Goal: Task Accomplishment & Management: Complete application form

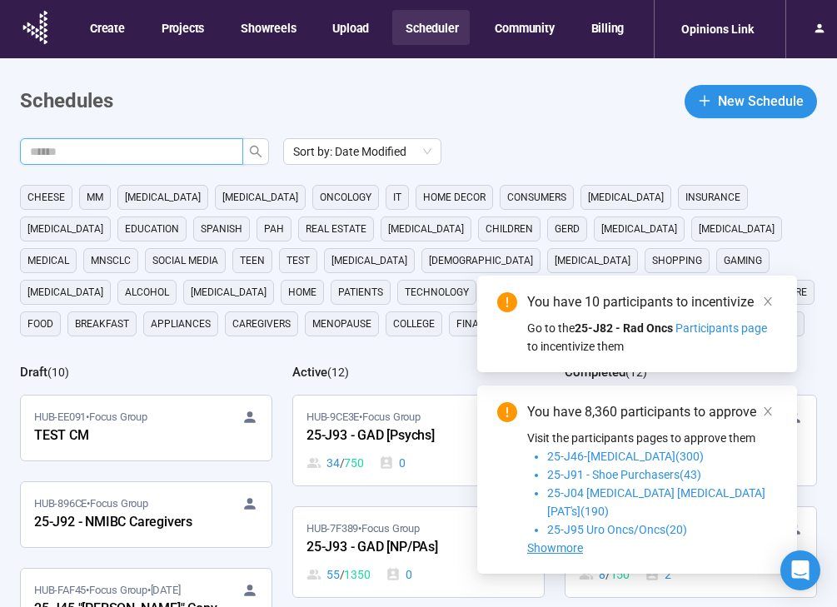
click at [181, 152] on input "text" at bounding box center [125, 151] width 190 height 18
type input "**"
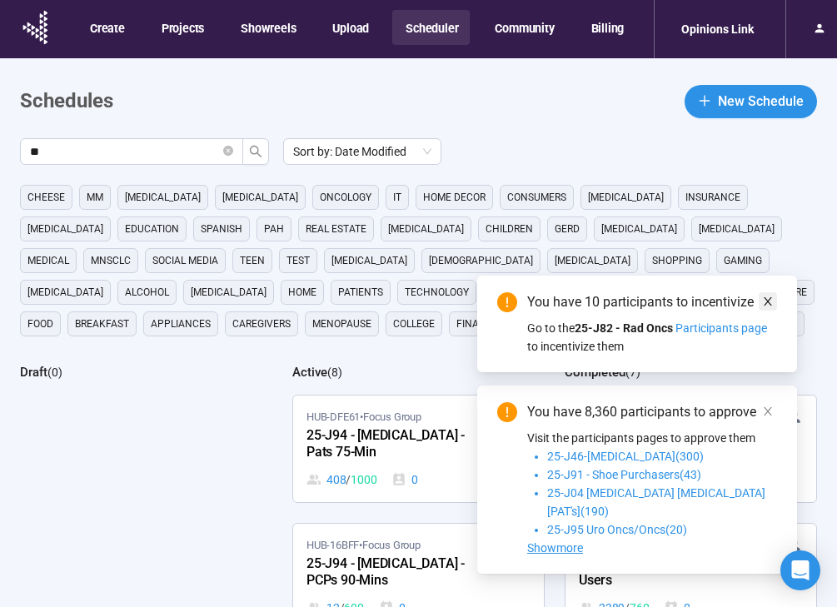
click at [772, 307] on icon "close" at bounding box center [768, 302] width 12 height 12
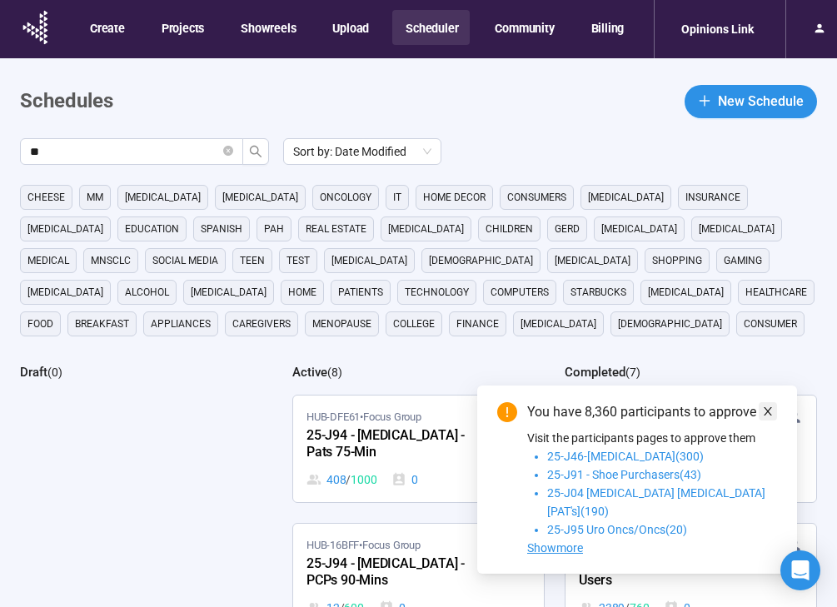
click at [773, 420] on link at bounding box center [767, 411] width 18 height 18
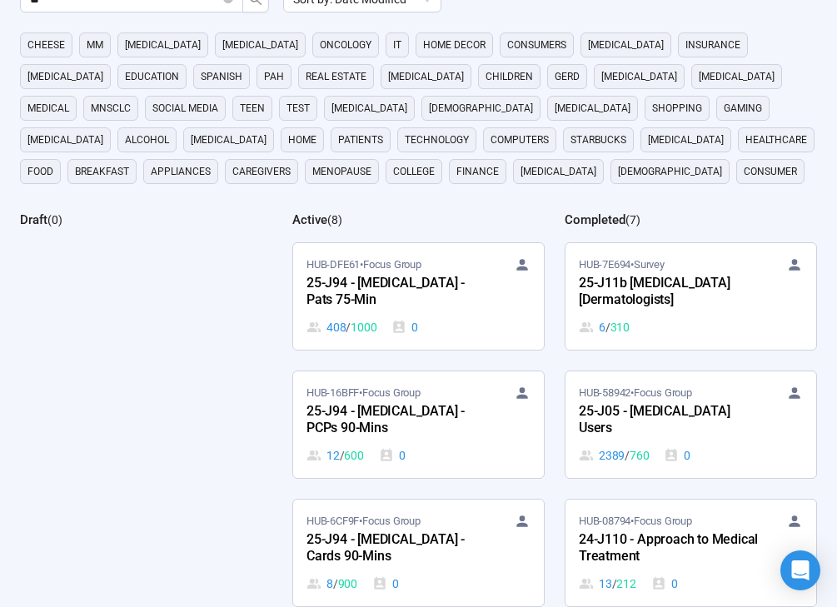
scroll to position [201, 0]
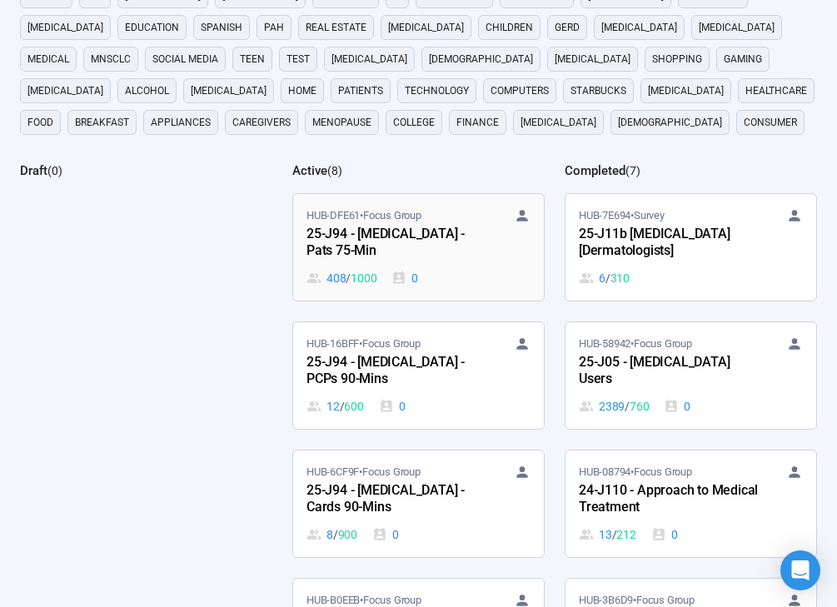
click at [449, 258] on div "25-J94 - [MEDICAL_DATA] - Pats 75-Min" at bounding box center [397, 243] width 183 height 38
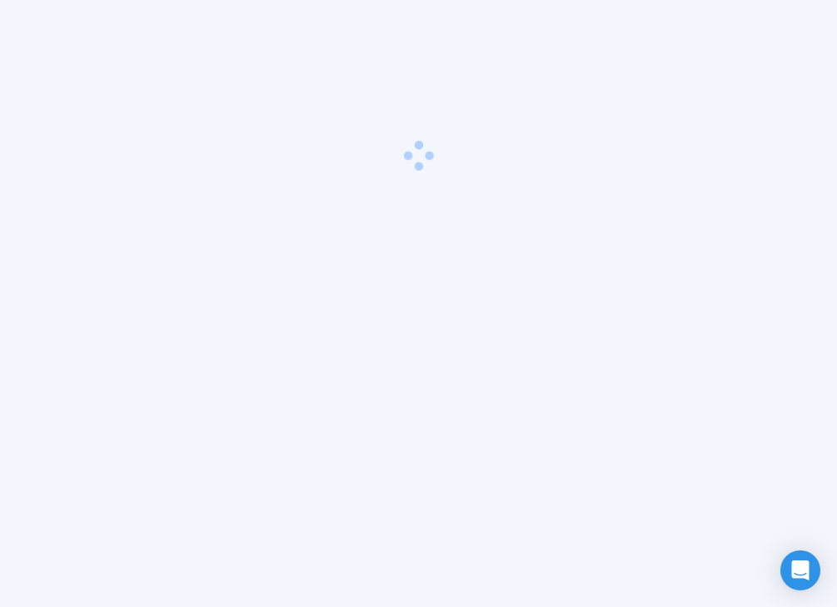
scroll to position [58, 0]
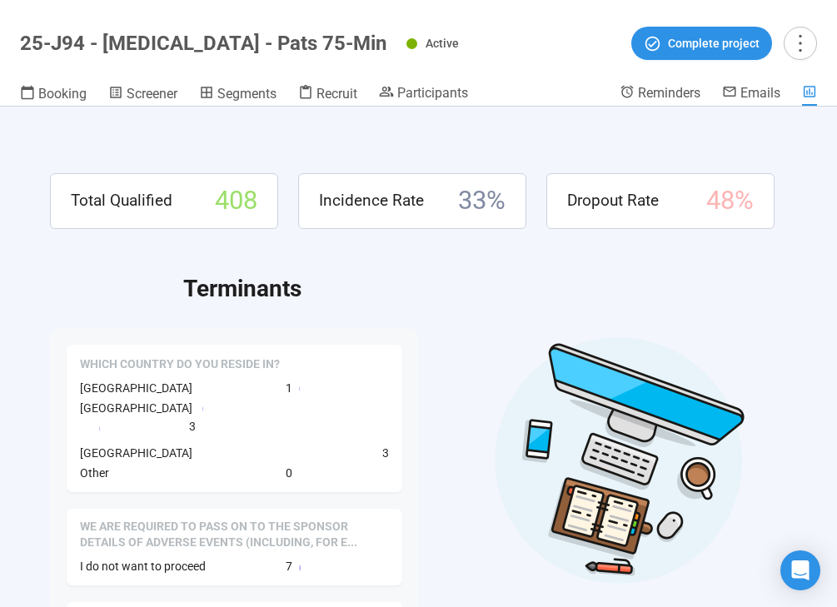
click at [328, 83] on header "25-J94 - [MEDICAL_DATA] - Pats 75-Min Active Complete project Booking Screener …" at bounding box center [418, 53] width 837 height 107
click at [328, 90] on span "Recruit" at bounding box center [336, 94] width 41 height 16
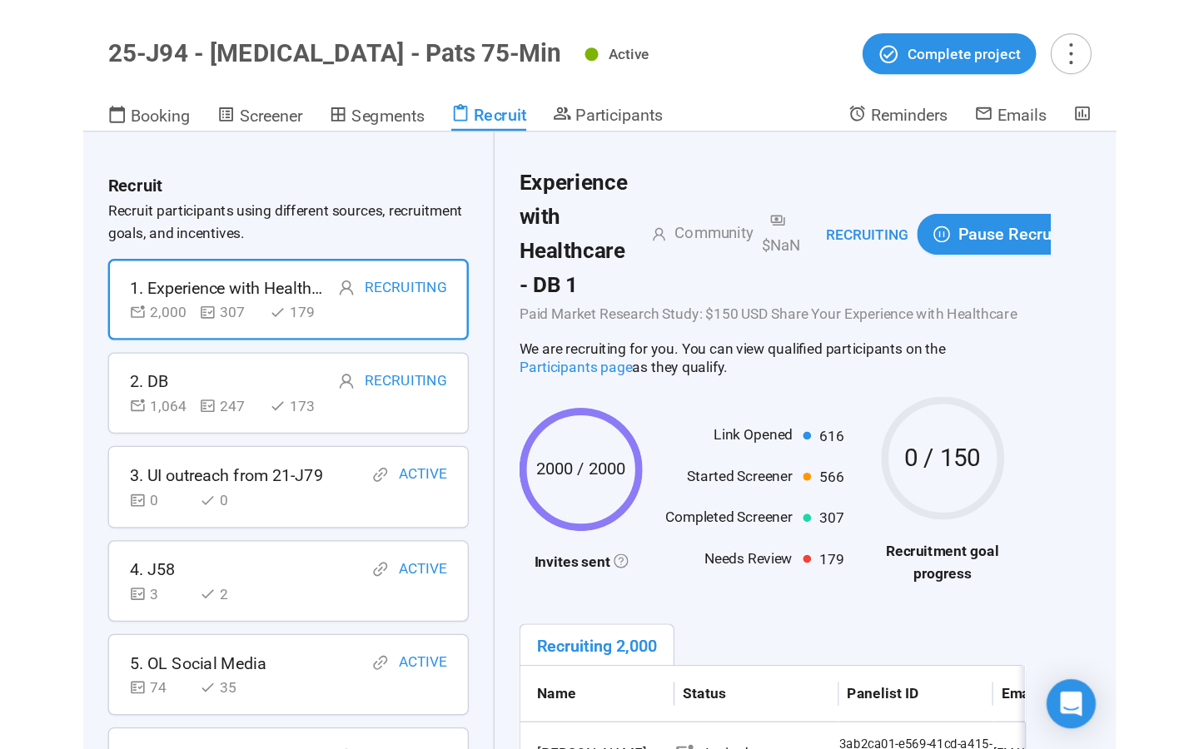
scroll to position [186, 0]
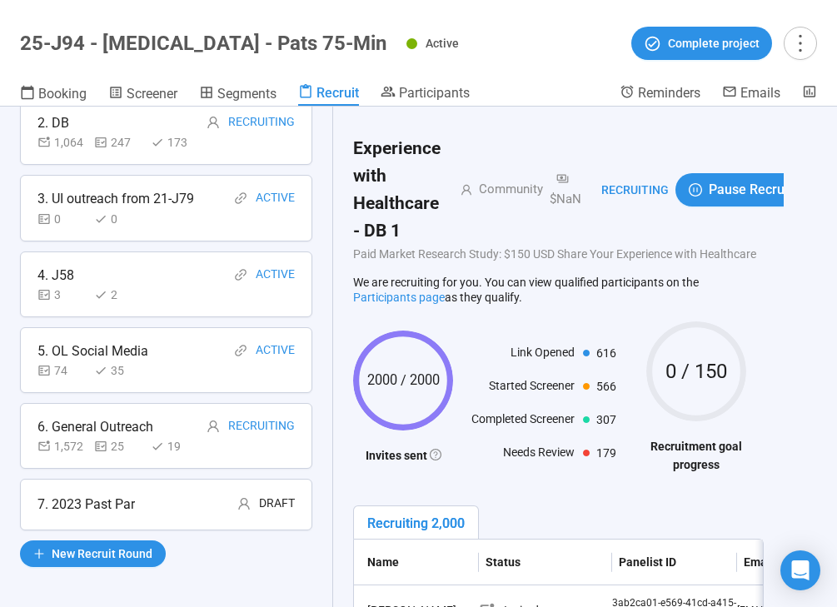
click at [164, 524] on div "7. 2023 Past Par Draft" at bounding box center [166, 505] width 292 height 52
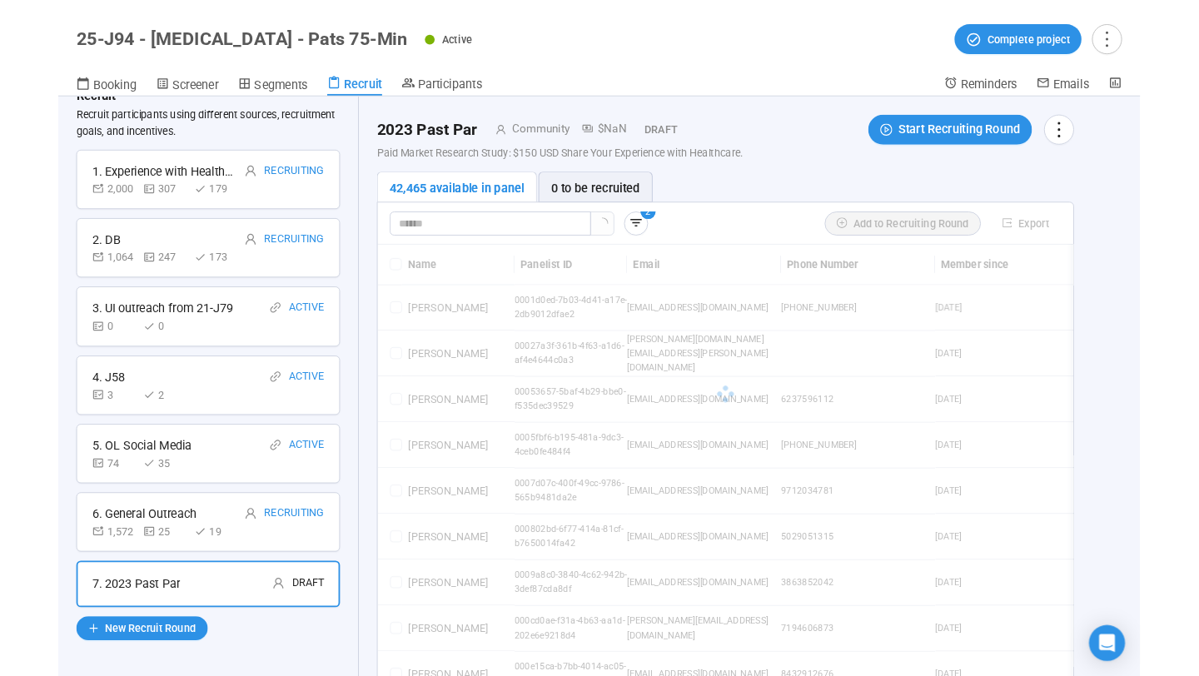
scroll to position [117, 0]
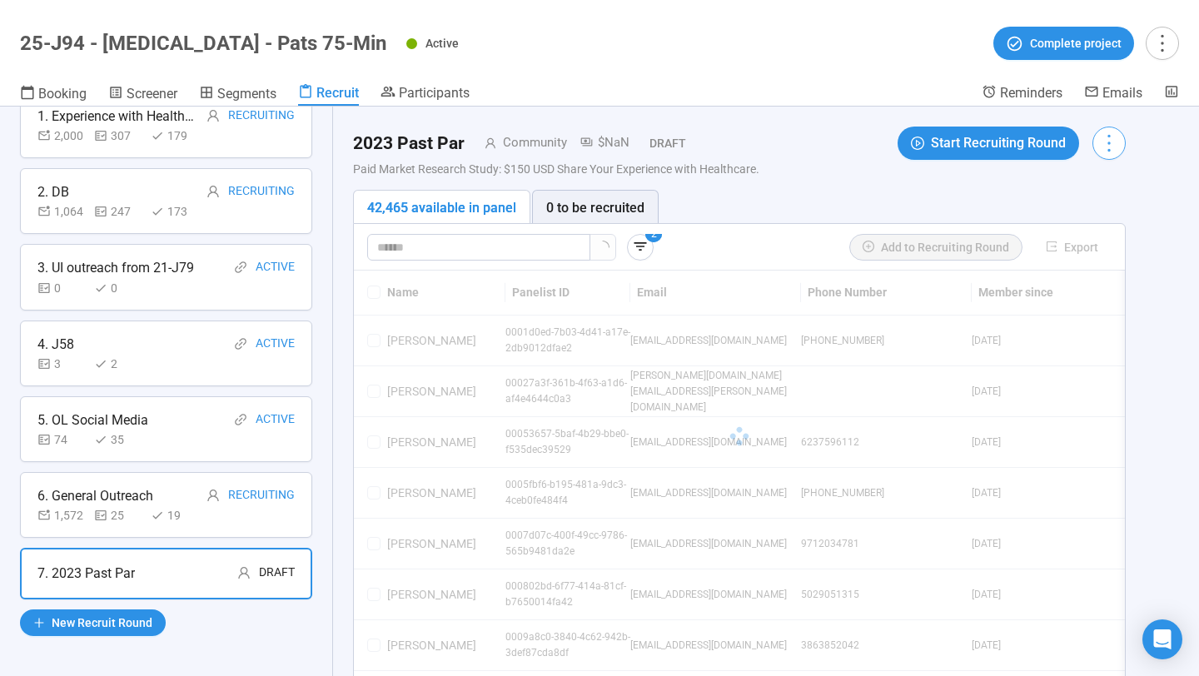
click at [836, 141] on icon "more" at bounding box center [1108, 143] width 22 height 22
click at [836, 226] on span "Delete" at bounding box center [1061, 233] width 101 height 18
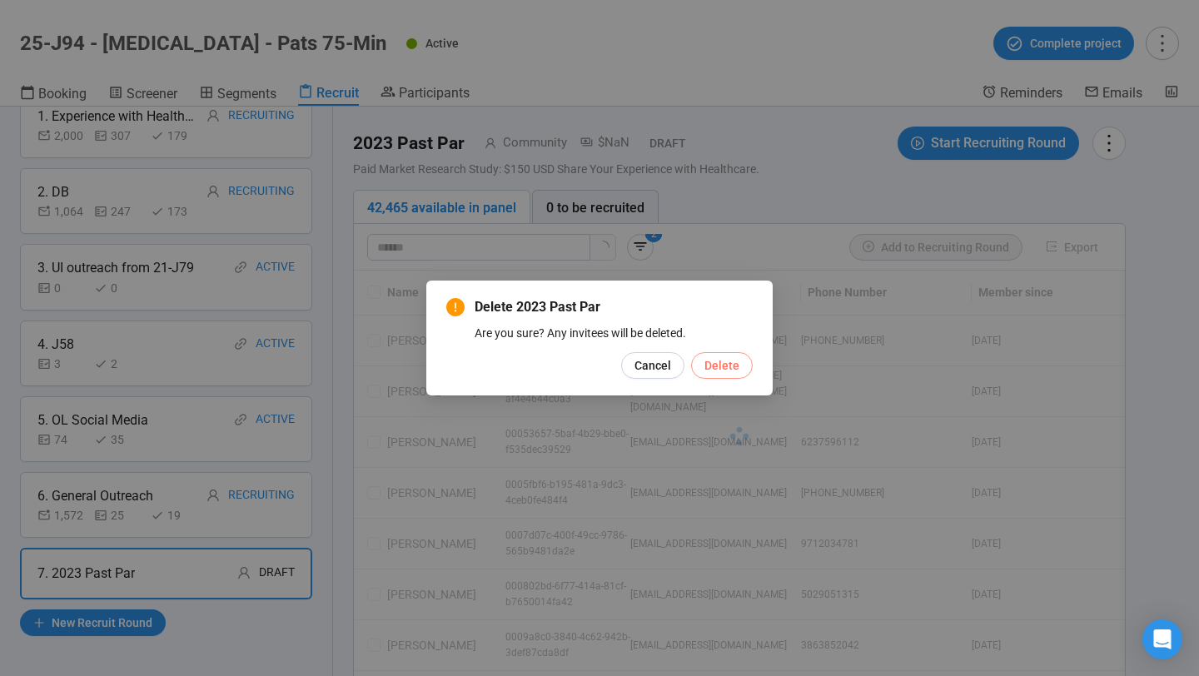
click at [724, 365] on span "Delete" at bounding box center [721, 365] width 35 height 18
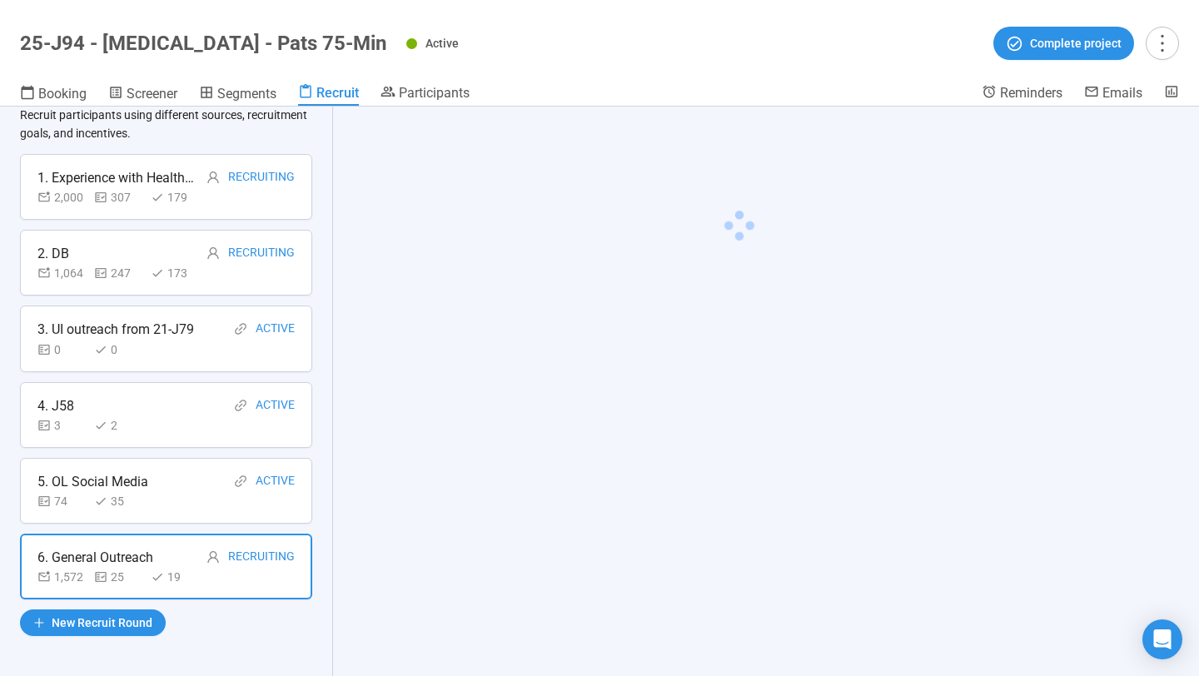
scroll to position [56, 0]
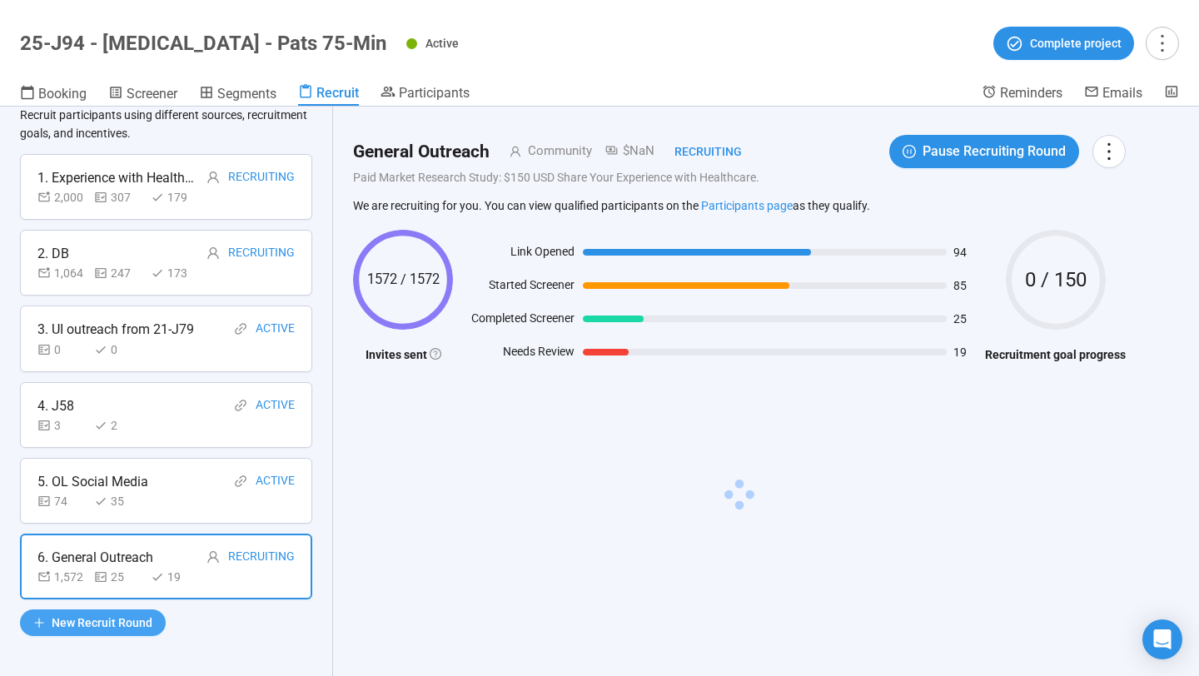
click at [142, 606] on span "New Recruit Round" at bounding box center [102, 623] width 101 height 18
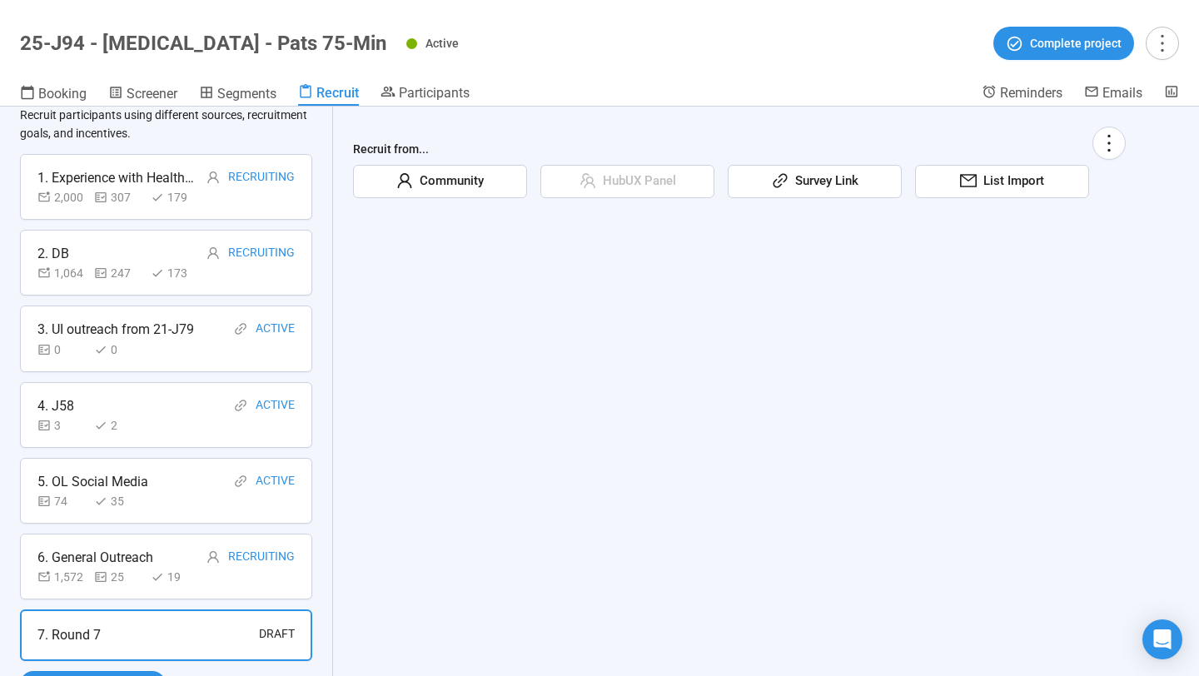
click at [836, 175] on span "List Import" at bounding box center [1010, 181] width 67 height 20
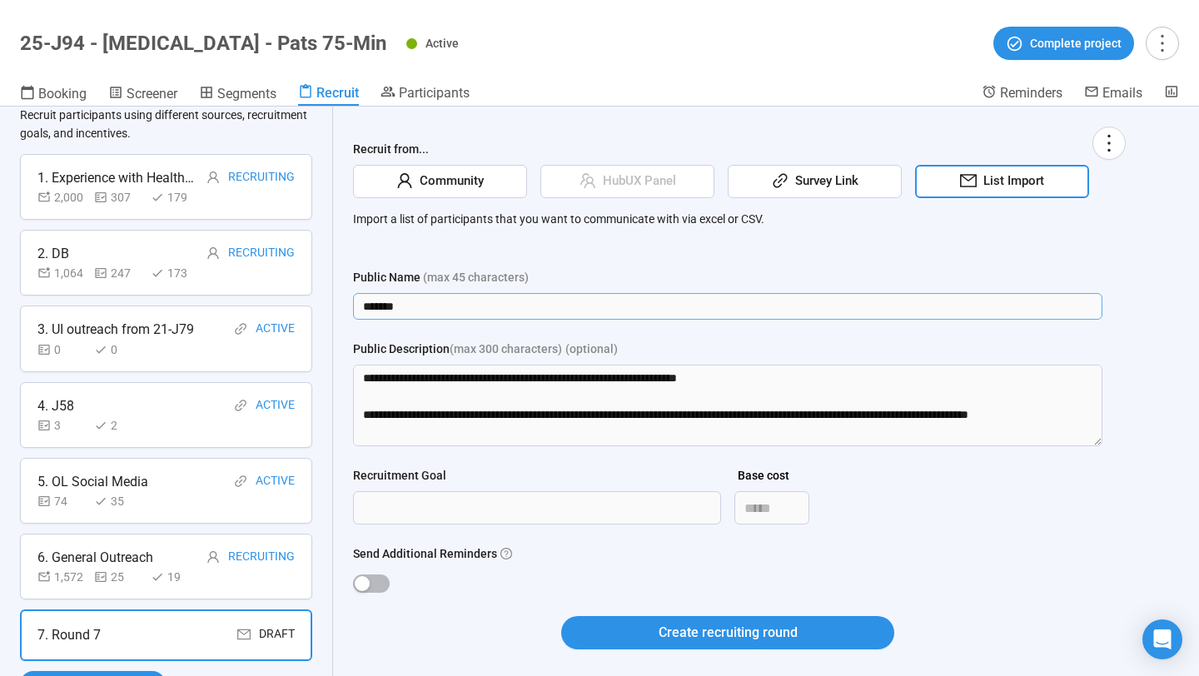
drag, startPoint x: 422, startPoint y: 307, endPoint x: 328, endPoint y: 307, distance: 94.1
click at [328, 307] on div "Recruit Recruit participants using different sources, recruitment goals, and in…" at bounding box center [599, 391] width 1199 height 569
type input "**********"
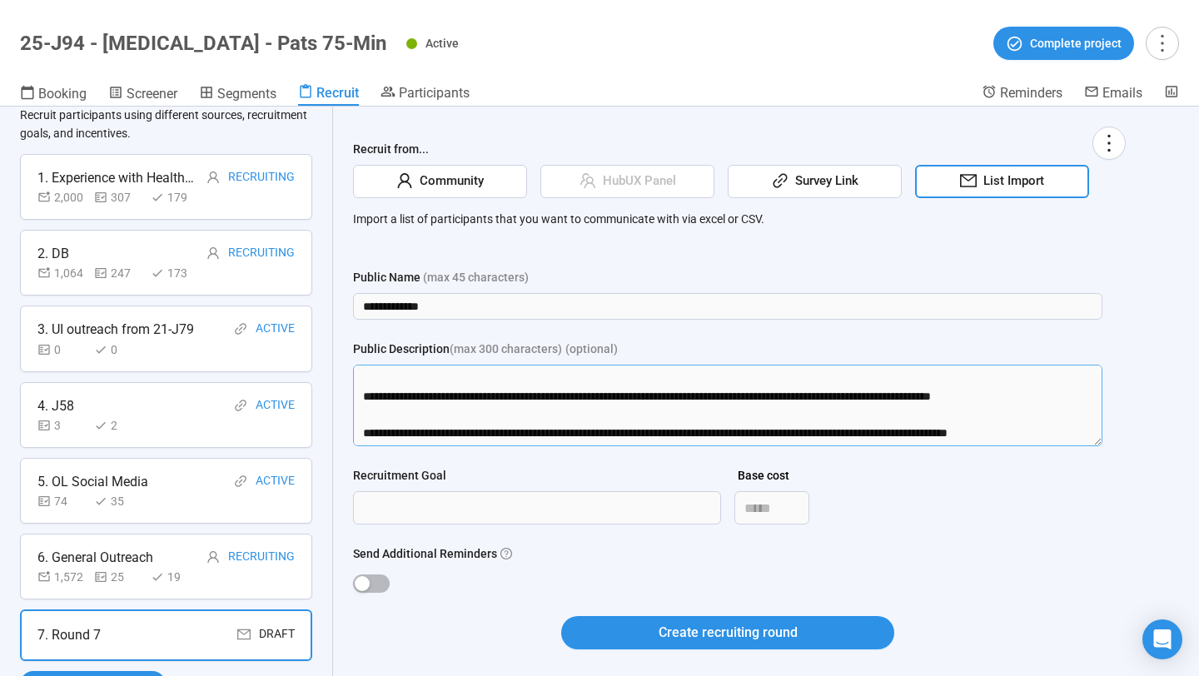
drag, startPoint x: 357, startPoint y: 375, endPoint x: 484, endPoint y: 489, distance: 169.8
click at [484, 489] on form "**********" at bounding box center [727, 468] width 749 height 401
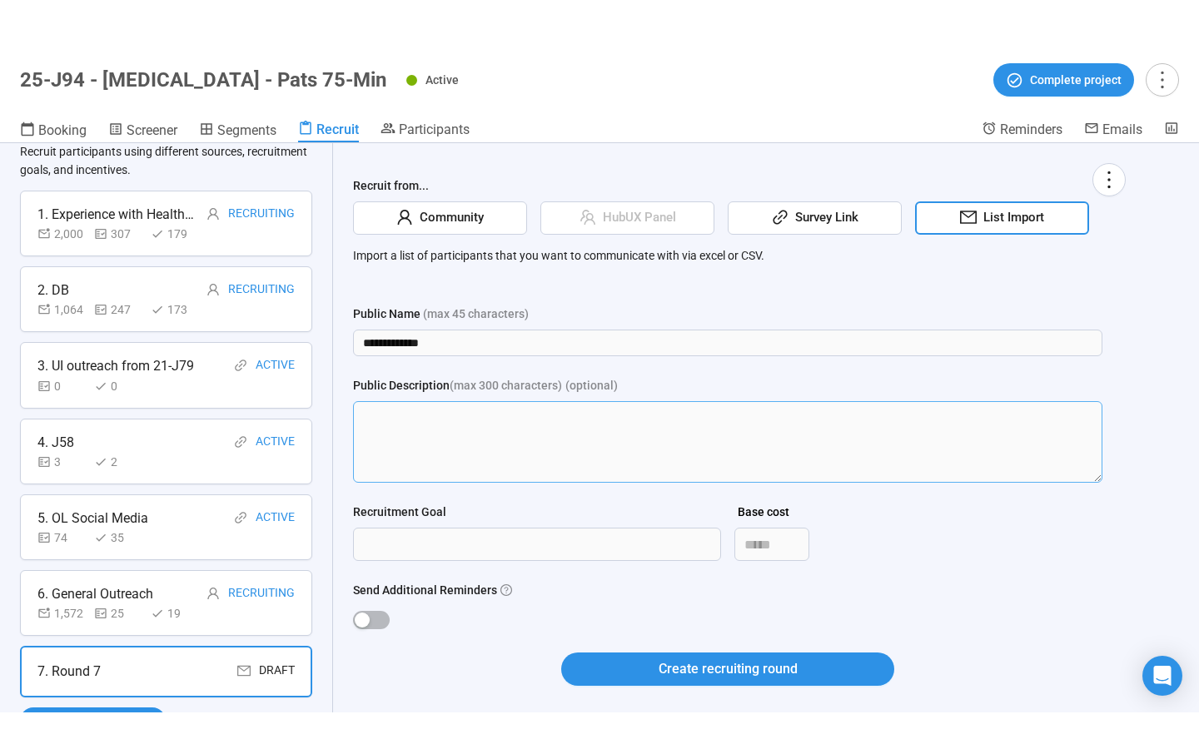
scroll to position [0, 0]
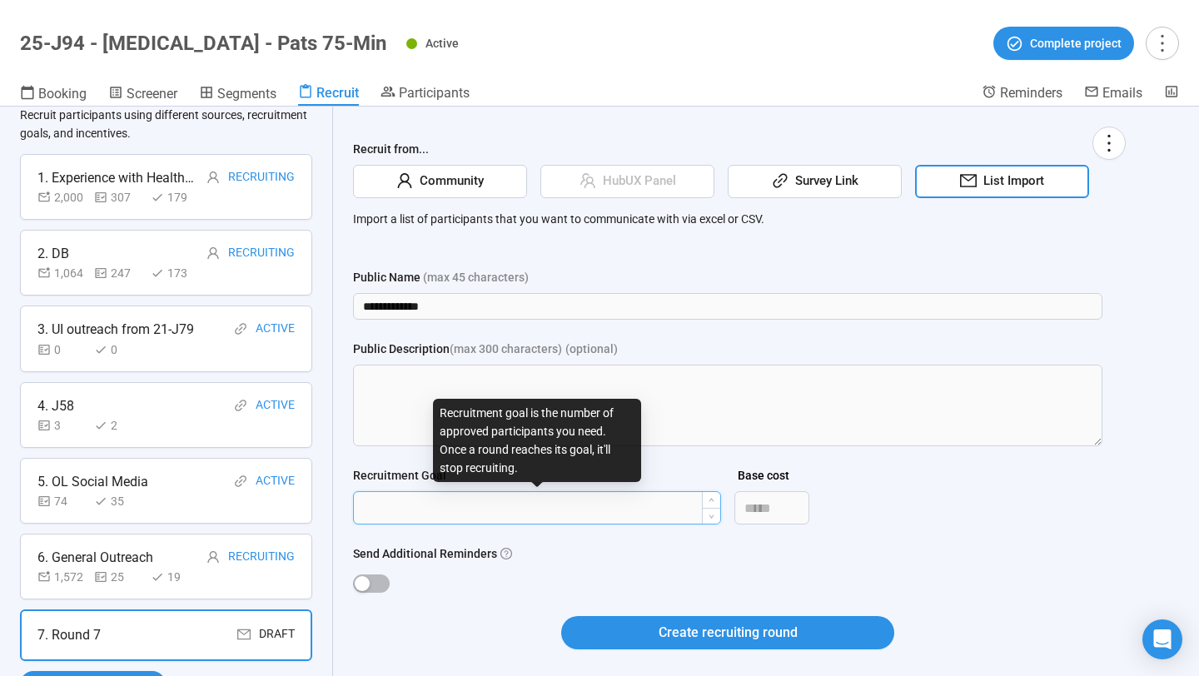
click at [458, 517] on input "Recruitment Goal" at bounding box center [537, 508] width 366 height 32
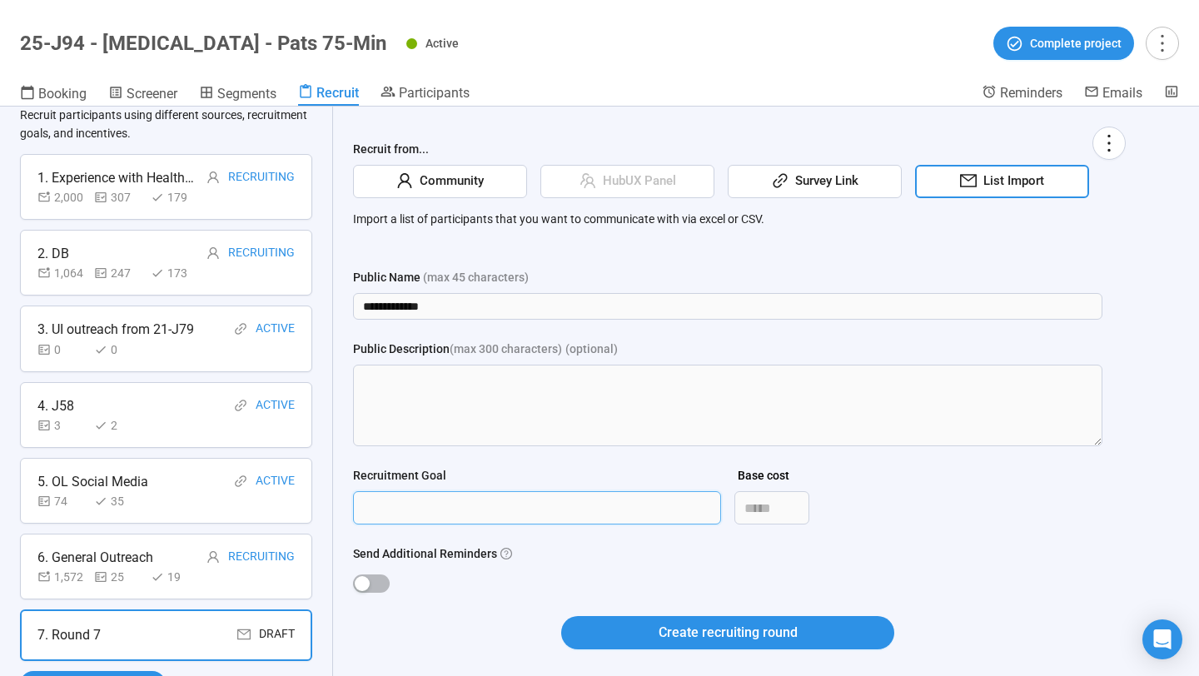
type input "***"
click at [370, 569] on div at bounding box center [727, 582] width 749 height 27
click at [375, 584] on span "button" at bounding box center [371, 583] width 37 height 18
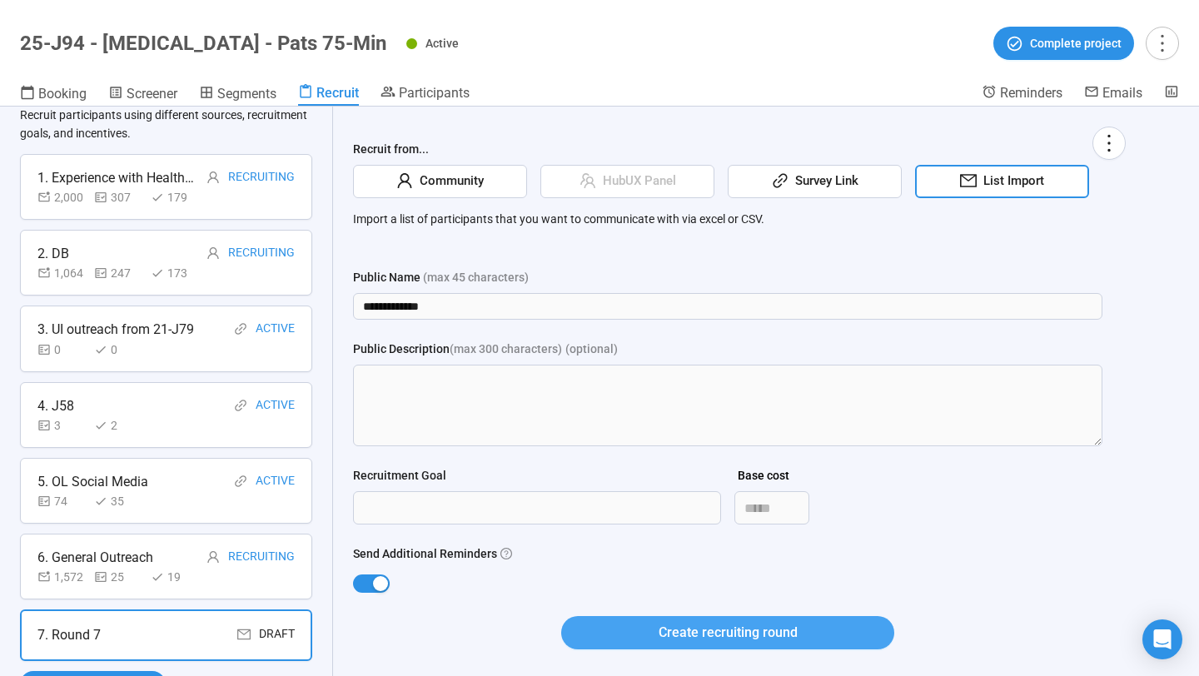
click at [646, 606] on button "Create recruiting round" at bounding box center [727, 632] width 333 height 33
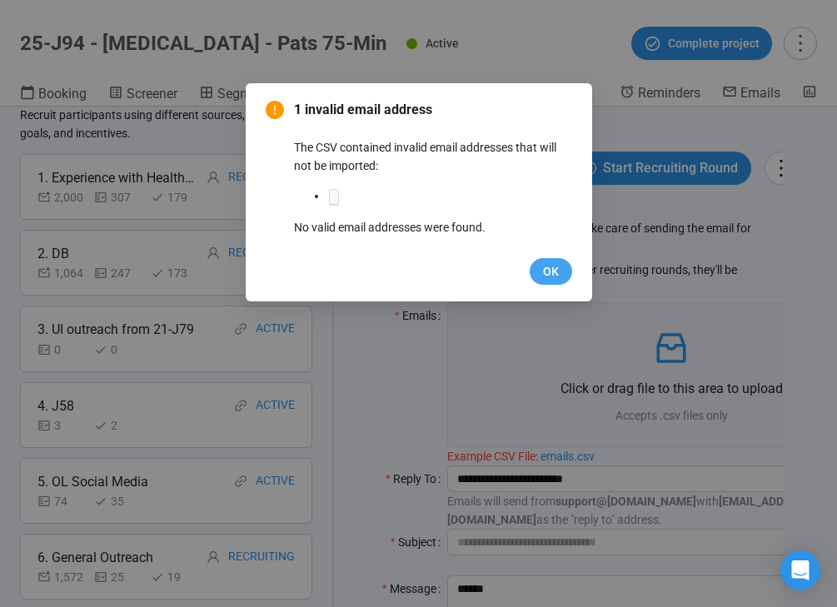
click at [559, 264] on button "OK" at bounding box center [550, 271] width 42 height 27
click at [543, 270] on span "OK" at bounding box center [551, 271] width 16 height 18
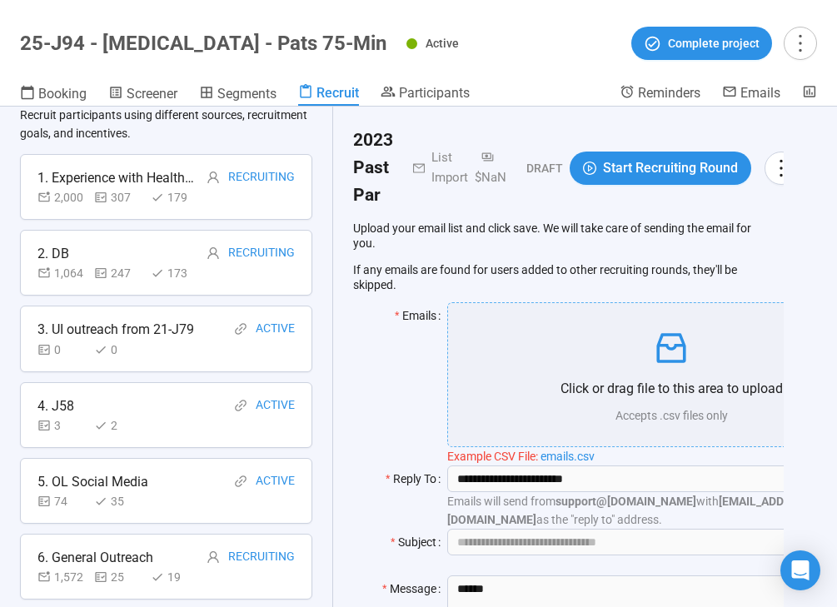
click at [639, 338] on p at bounding box center [671, 348] width 446 height 40
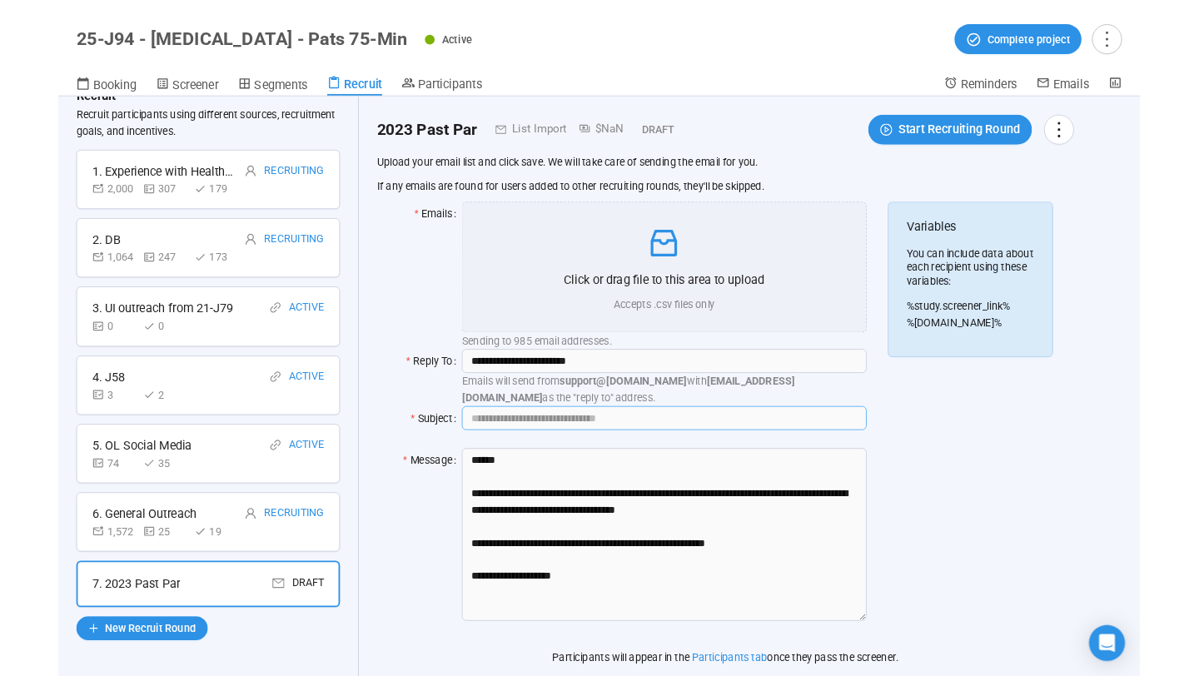
scroll to position [56, 0]
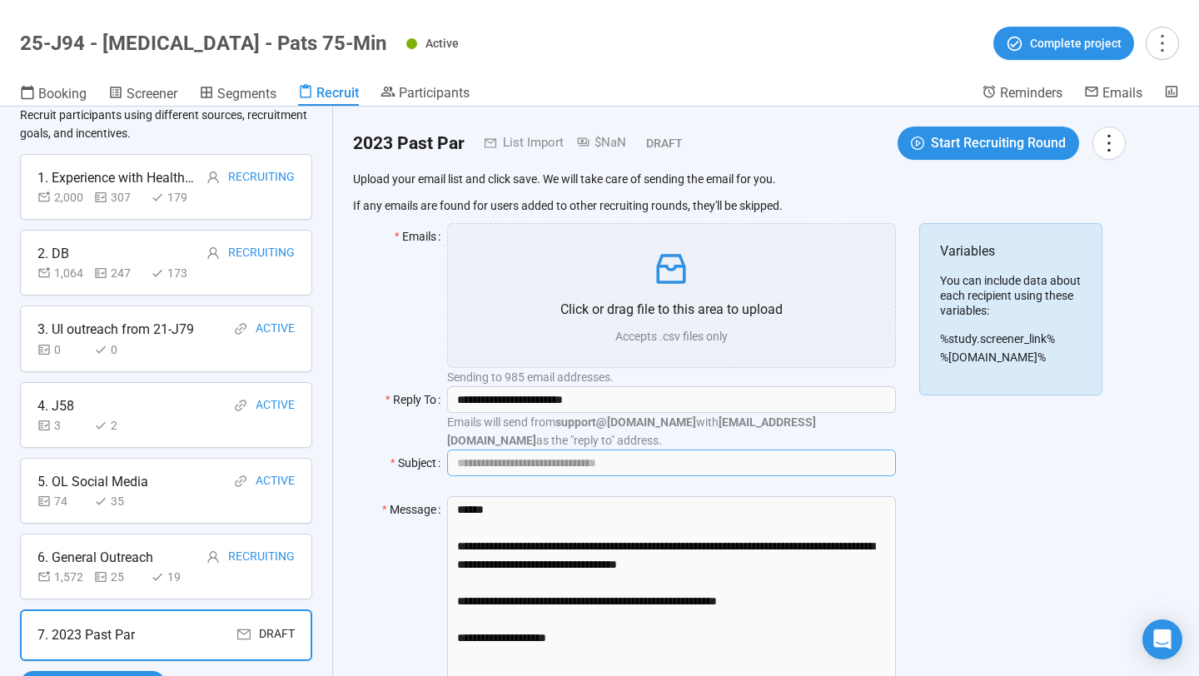
click at [653, 462] on input "Subject" at bounding box center [671, 463] width 448 height 27
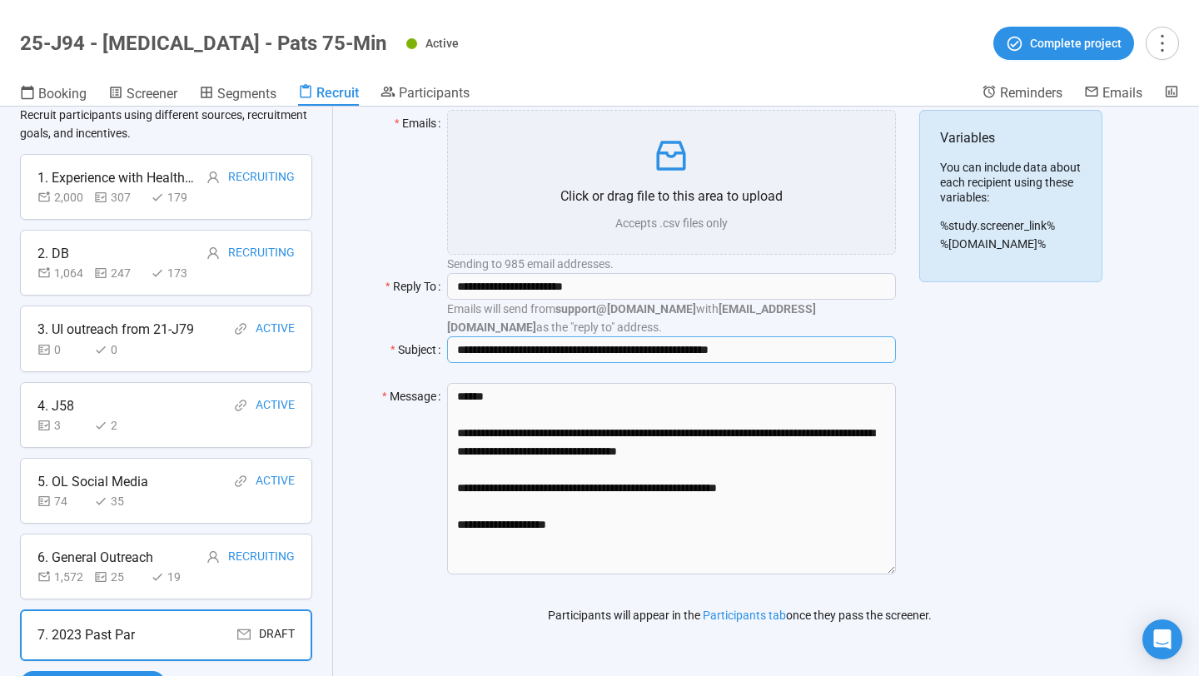
drag, startPoint x: 815, startPoint y: 352, endPoint x: 672, endPoint y: 355, distance: 143.2
click at [672, 355] on input "**********" at bounding box center [671, 349] width 448 height 27
type input "**********"
click at [836, 425] on div "Variables You can include data about each recipient using these variables: %stu…" at bounding box center [1010, 352] width 183 height 485
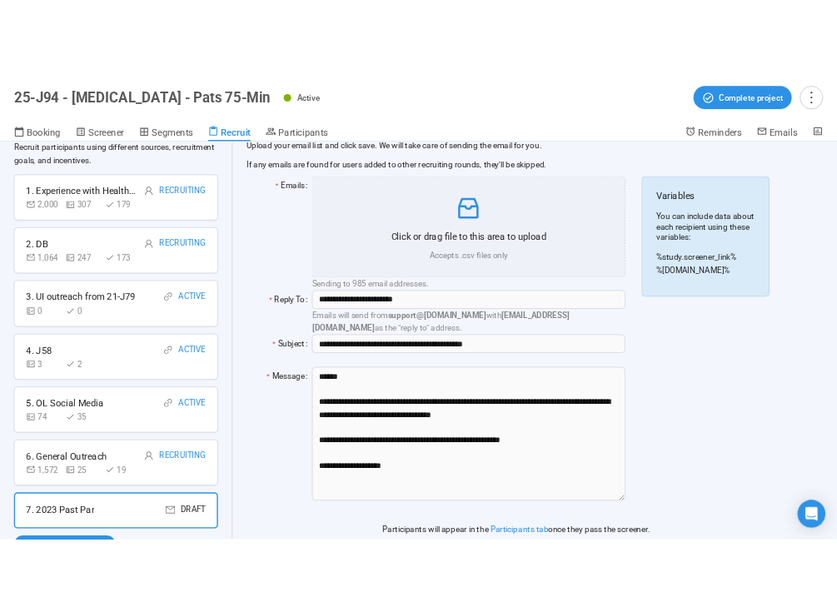
scroll to position [0, 0]
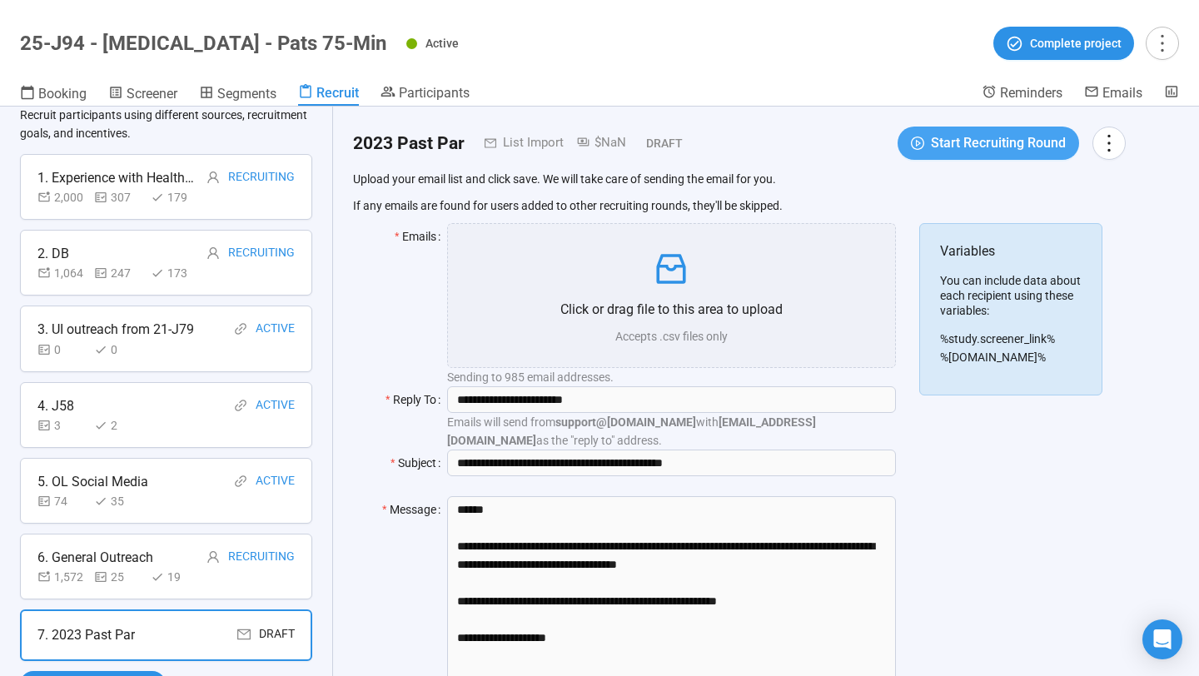
click at [836, 145] on icon "play-circle" at bounding box center [917, 143] width 13 height 13
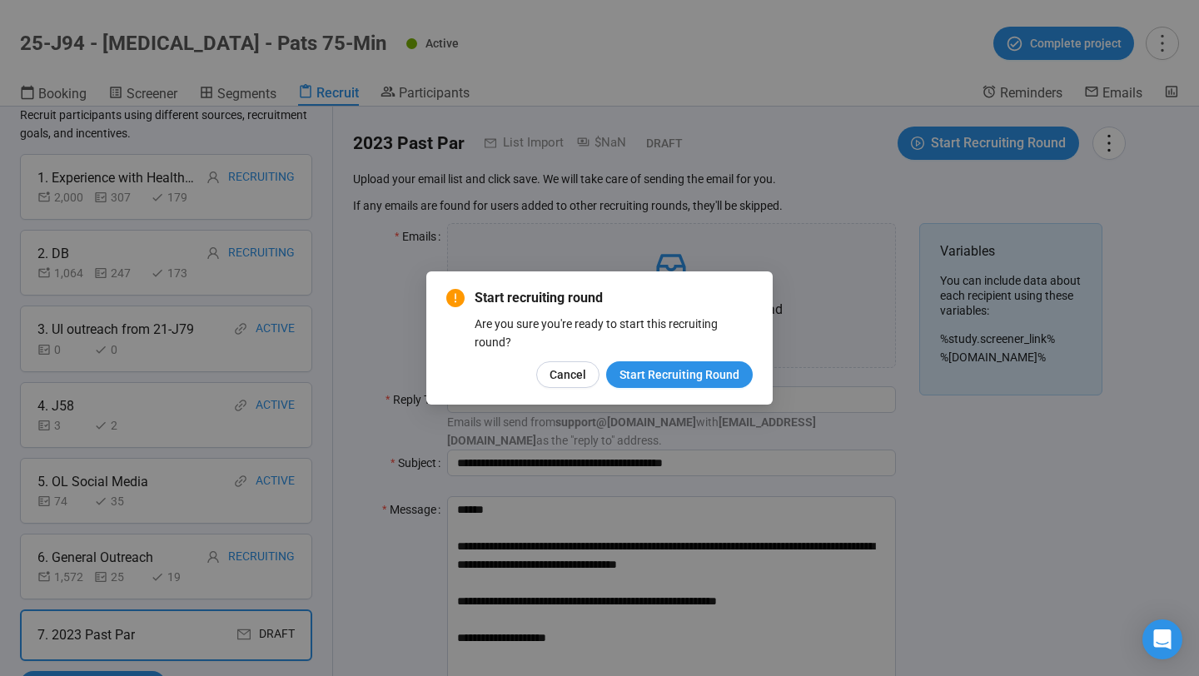
click at [690, 390] on div "Start recruiting round Are you sure you're ready to start this recruiting round…" at bounding box center [599, 337] width 346 height 133
click at [690, 372] on span "Start Recruiting Round" at bounding box center [679, 374] width 120 height 18
